Goal: Task Accomplishment & Management: Complete application form

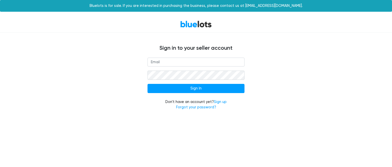
click at [198, 63] on input "email" at bounding box center [195, 62] width 97 height 9
drag, startPoint x: 198, startPoint y: 62, endPoint x: 155, endPoint y: 117, distance: 69.9
click at [164, 116] on html "Bluelots is for sale. If you are interested in purchasing the business, please …" at bounding box center [196, 58] width 392 height 116
click at [170, 62] on input "email" at bounding box center [195, 62] width 97 height 9
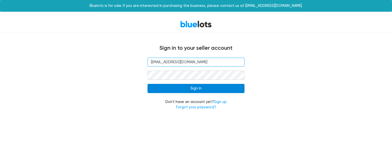
type input "Joelsim77@gmail.com"
click at [200, 88] on input "Sign In" at bounding box center [195, 88] width 97 height 9
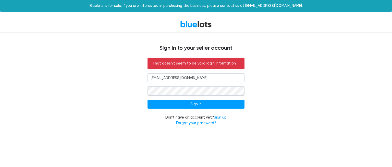
click at [204, 77] on input "Joelsim77@gmail.com" at bounding box center [195, 77] width 97 height 9
click at [222, 119] on link "Sign up" at bounding box center [220, 117] width 13 height 4
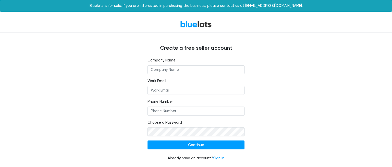
click at [162, 70] on input "text" at bounding box center [195, 69] width 97 height 9
type input "Darn Near Everything"
click at [161, 110] on input "Phone Number" at bounding box center [195, 111] width 97 height 9
type input "9728988911"
click at [166, 92] on input "Work Email" at bounding box center [195, 90] width 97 height 9
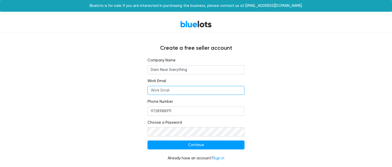
type input "Joelsim77@gmail.com"
drag, startPoint x: 197, startPoint y: 147, endPoint x: 206, endPoint y: 156, distance: 12.8
click at [206, 156] on form "Company Name Darn Near Everything Work Email Joelsim77@gmail.com Phone Number 9…" at bounding box center [195, 110] width 97 height 104
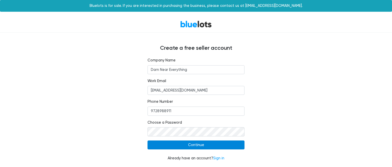
click at [236, 146] on input "Continue" at bounding box center [195, 145] width 97 height 9
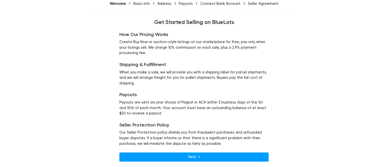
scroll to position [36, 0]
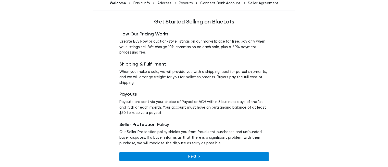
click at [214, 155] on link "Next" at bounding box center [193, 156] width 149 height 9
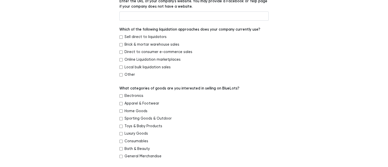
scroll to position [26, 0]
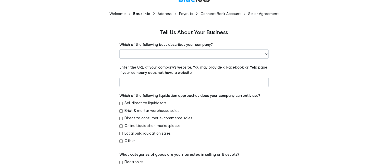
click at [122, 119] on input "Direct to consumer e-commerce sales" at bounding box center [120, 118] width 3 height 3
checkbox input "true"
click at [120, 127] on input "Online Liquidation marketplaces" at bounding box center [120, 125] width 3 height 3
checkbox input "true"
click at [121, 135] on input "Local bulk liquidation sales" at bounding box center [120, 133] width 3 height 3
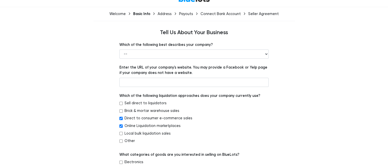
checkbox input "true"
click at [121, 141] on input "Other" at bounding box center [120, 141] width 3 height 3
checkbox input "true"
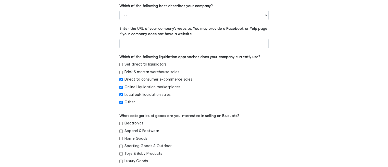
scroll to position [102, 0]
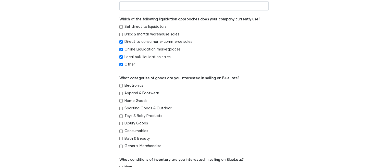
click at [122, 87] on input "Electronics" at bounding box center [120, 85] width 3 height 3
checkbox input "true"
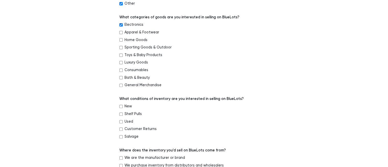
scroll to position [179, 0]
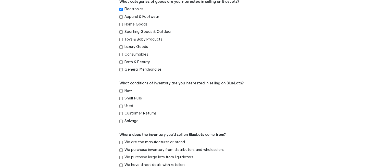
click at [120, 26] on input "Home Goods" at bounding box center [120, 24] width 3 height 3
checkbox input "true"
click at [120, 32] on input "Sporting Goods & Outdoor" at bounding box center [120, 31] width 3 height 3
checkbox input "true"
click at [120, 48] on input "Luxury Goods" at bounding box center [120, 46] width 3 height 3
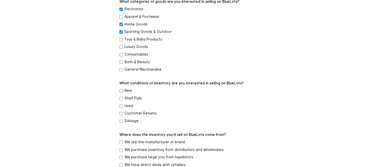
checkbox input "true"
click at [122, 63] on input "Bath & Beauty" at bounding box center [120, 61] width 3 height 3
checkbox input "true"
click at [122, 70] on input "General Merchandise" at bounding box center [120, 69] width 3 height 3
checkbox input "true"
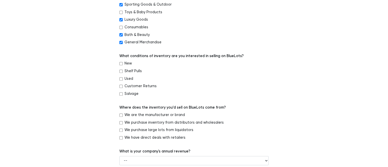
scroll to position [204, 0]
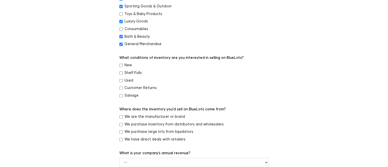
drag, startPoint x: 120, startPoint y: 65, endPoint x: 120, endPoint y: 67, distance: 2.6
click at [120, 65] on input "New" at bounding box center [120, 65] width 3 height 3
checkbox input "true"
click at [121, 74] on input "Shelf Pulls" at bounding box center [120, 72] width 3 height 3
checkbox input "true"
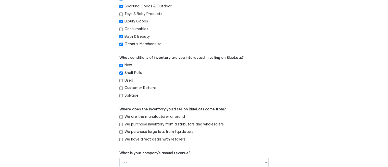
click at [122, 83] on div "Used" at bounding box center [193, 82] width 149 height 8
click at [121, 82] on input "Used" at bounding box center [120, 80] width 3 height 3
checkbox input "true"
click at [120, 87] on div "Customer Returns" at bounding box center [193, 89] width 149 height 8
click at [120, 89] on input "Customer Returns" at bounding box center [120, 87] width 3 height 3
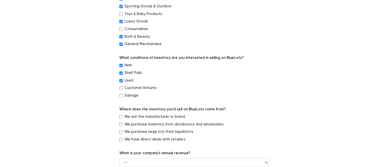
checkbox input "true"
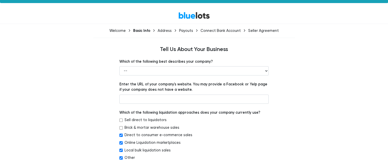
scroll to position [0, 0]
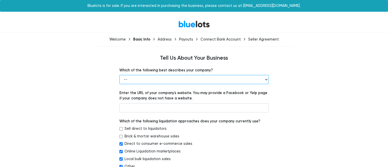
click at [266, 79] on select "-- Retailer Wholesaler Brand or Manufacturer Liquidator 3PL Other" at bounding box center [193, 79] width 149 height 9
click at [119, 75] on select "-- Retailer Wholesaler Brand or Manufacturer Liquidator 3PL Other" at bounding box center [193, 79] width 149 height 9
click at [170, 77] on select "-- Retailer Wholesaler Brand or Manufacturer Liquidator 3PL Other" at bounding box center [193, 79] width 149 height 9
select select "Liquidator"
click at [119, 75] on select "-- Retailer Wholesaler Brand or Manufacturer Liquidator 3PL Other" at bounding box center [193, 79] width 149 height 9
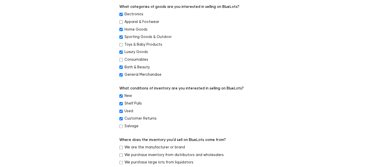
scroll to position [204, 0]
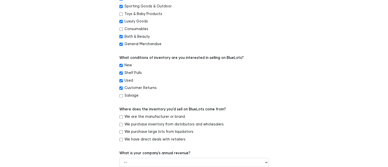
click at [123, 124] on div "We purchase inventory from distributors and wholesalers" at bounding box center [193, 126] width 149 height 8
click at [121, 126] on input "We purchase inventory from distributors and wholesalers" at bounding box center [120, 124] width 3 height 3
checkbox input "true"
click at [120, 133] on input "We purchase large lots from liquidators" at bounding box center [120, 131] width 3 height 3
checkbox input "true"
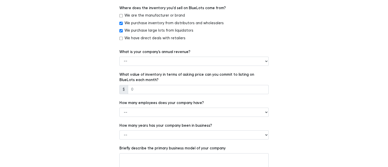
scroll to position [306, 0]
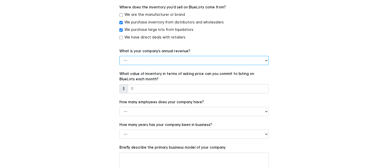
click at [160, 61] on select "-- Less than $100,000 $100,000 to $500,000 $500,000 to $1,000,000 $1,000,000 to…" at bounding box center [193, 60] width 149 height 9
click at [119, 57] on select "-- Less than $100,000 $100,000 to $500,000 $500,000 to $1,000,000 $1,000,000 to…" at bounding box center [193, 60] width 149 height 9
click at [184, 107] on div "How many employees does your company have? -- 1 - 5 6 - 20 21 - 50 More than 50" at bounding box center [193, 107] width 149 height 17
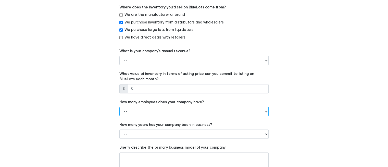
click at [185, 116] on select "-- 1 - 5 6 - 20 21 - 50 More than 50" at bounding box center [193, 111] width 149 height 9
select select "1 - 5"
click at [119, 108] on select "-- 1 - 5 6 - 20 21 - 50 More than 50" at bounding box center [193, 111] width 149 height 9
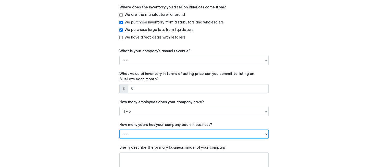
click at [168, 134] on select "-- Less than 1 year 1 to 3 years 4+ years" at bounding box center [193, 134] width 149 height 9
select select "Less than 1 year"
click at [119, 131] on select "-- Less than 1 year 1 to 3 years 4+ years" at bounding box center [193, 134] width 149 height 9
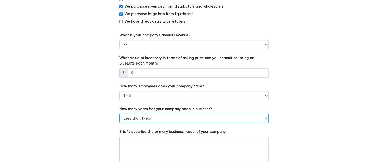
scroll to position [340, 0]
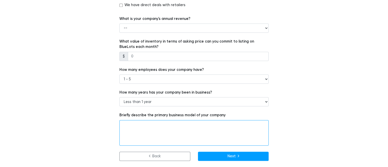
click at [148, 126] on textarea at bounding box center [193, 133] width 149 height 26
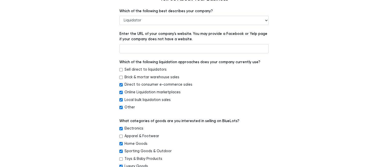
scroll to position [0, 0]
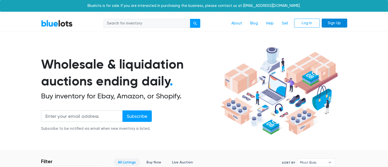
click at [334, 22] on link "Sign Up" at bounding box center [335, 23] width 26 height 9
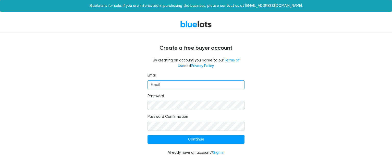
type input "[EMAIL_ADDRESS][DOMAIN_NAME]"
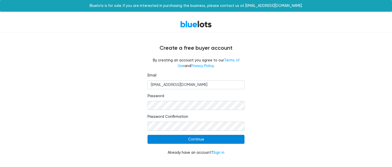
click at [208, 143] on input "Continue" at bounding box center [195, 139] width 97 height 9
